Goal: Task Accomplishment & Management: Manage account settings

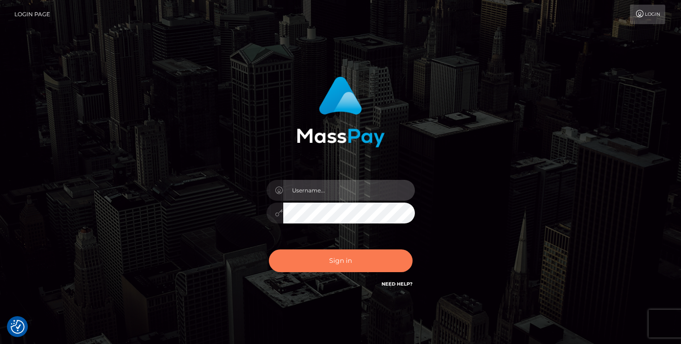
type input "mariolabugaj"
click at [338, 266] on button "Sign in" at bounding box center [341, 260] width 144 height 23
type input "mariolabugaj"
click at [350, 264] on button "Sign in" at bounding box center [341, 260] width 144 height 23
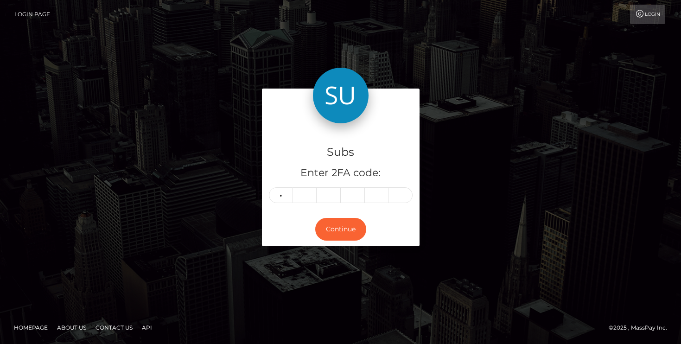
type input "7"
type input "5"
type input "2"
type input "3"
type input "0"
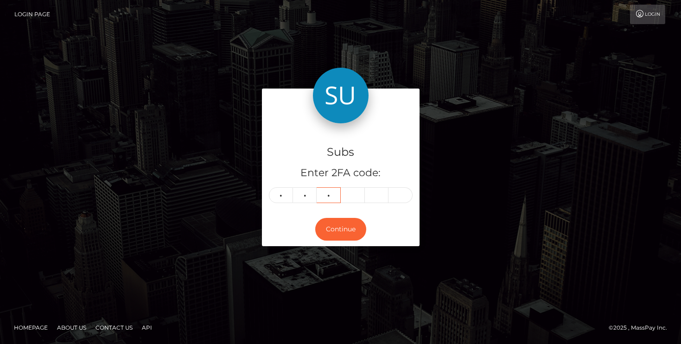
type input "8"
type input "2"
type input "0"
type input "5"
